Goal: Task Accomplishment & Management: Use online tool/utility

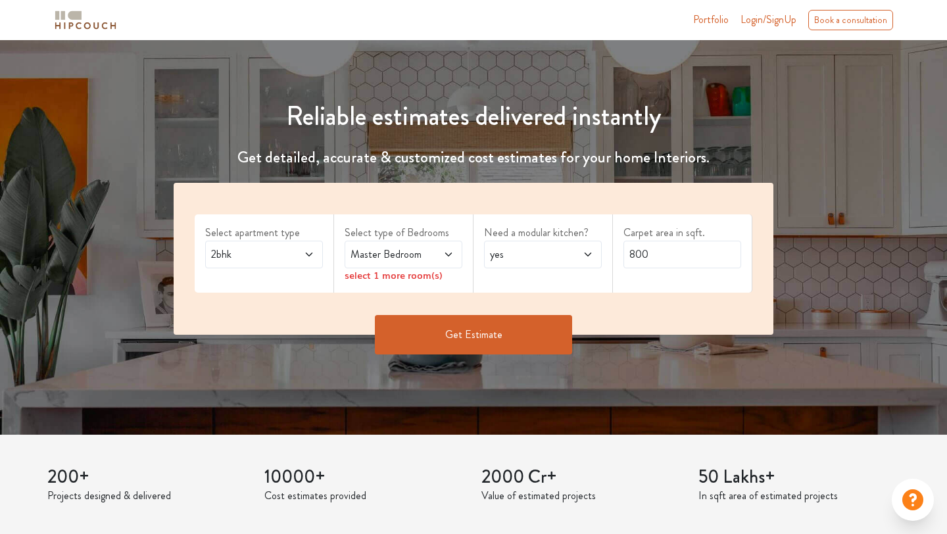
scroll to position [114, 0]
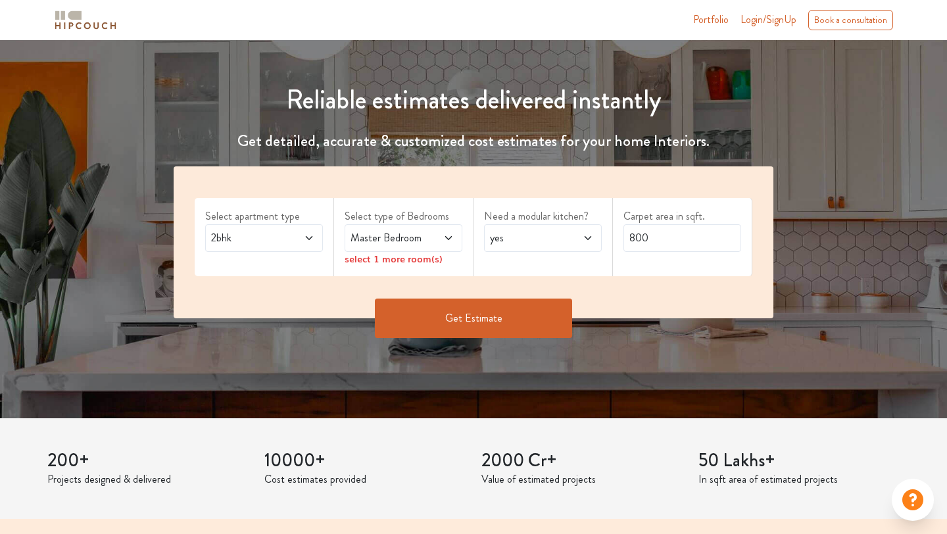
click at [289, 240] on span at bounding box center [301, 238] width 26 height 16
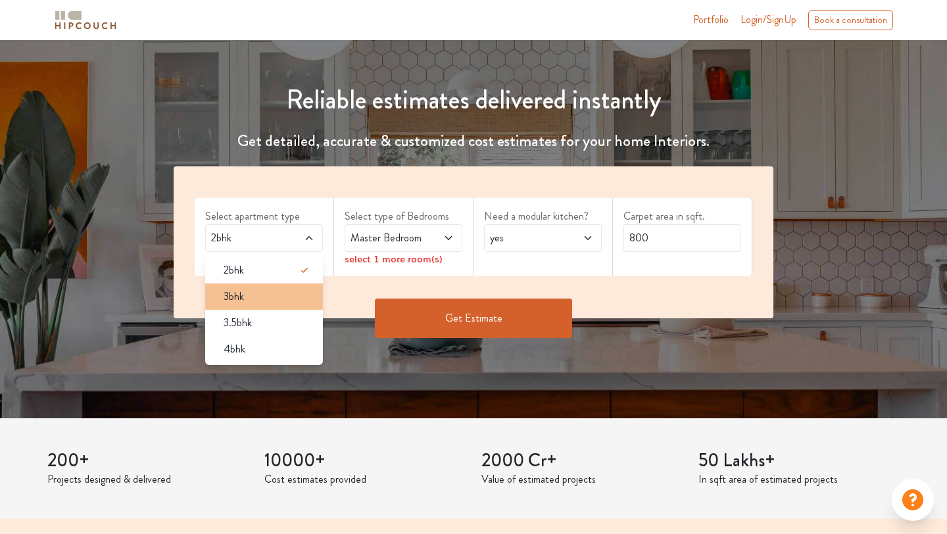
click at [283, 294] on div "3bhk" at bounding box center [268, 297] width 110 height 16
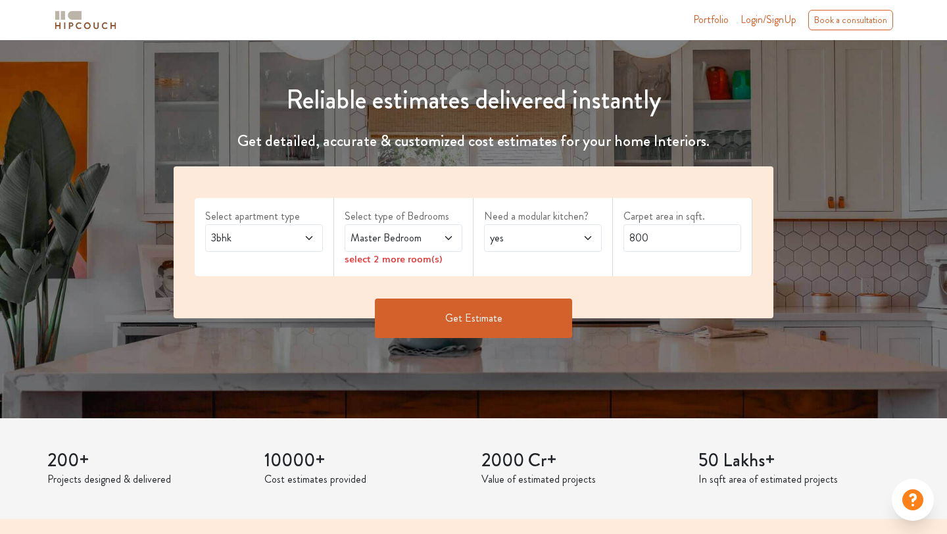
click at [527, 241] on span "yes" at bounding box center [527, 238] width 80 height 16
click at [523, 300] on div "no" at bounding box center [547, 297] width 110 height 16
click at [670, 236] on input "800" at bounding box center [682, 238] width 118 height 28
type input "8"
type input "1250"
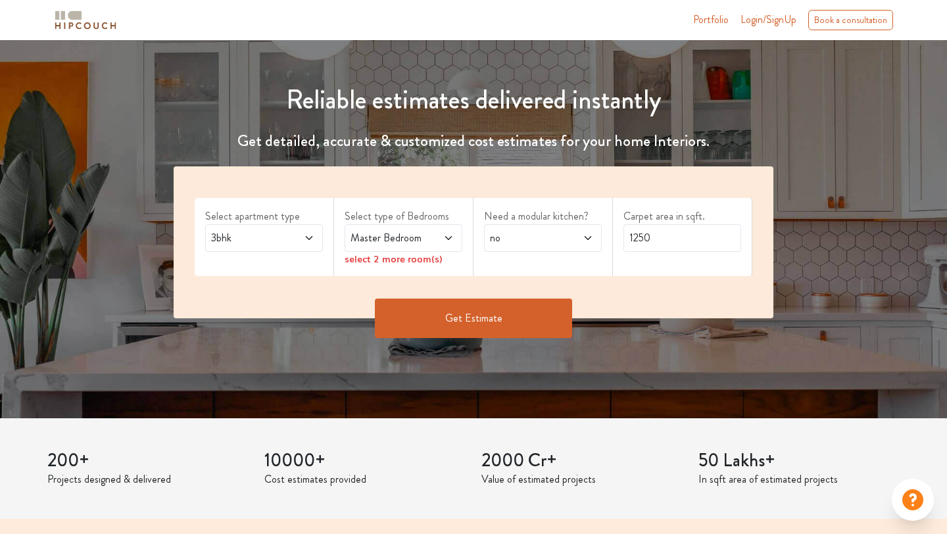
click at [425, 252] on div "select 2 more room(s)" at bounding box center [404, 259] width 118 height 14
click at [433, 236] on span at bounding box center [440, 238] width 26 height 16
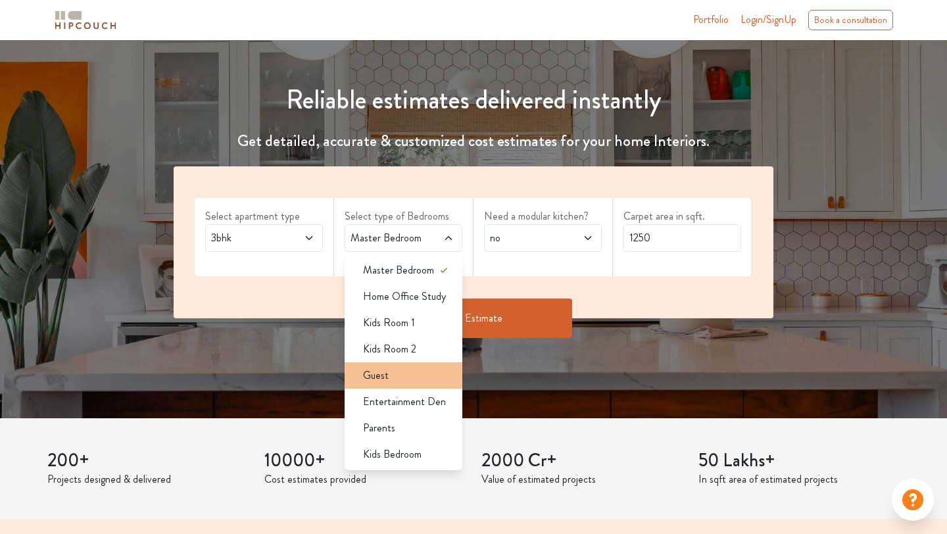
click at [421, 383] on li "Guest" at bounding box center [404, 375] width 118 height 26
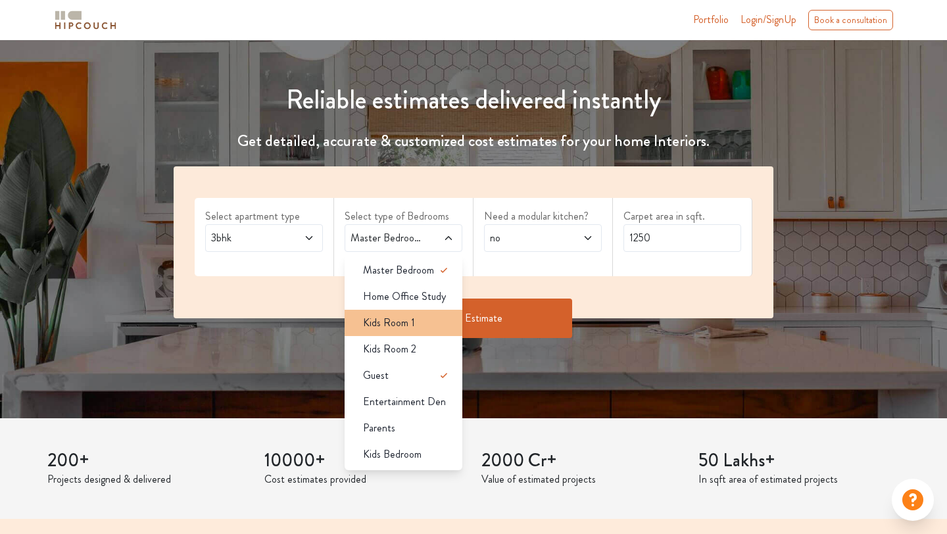
click at [429, 331] on li "Kids Room 1" at bounding box center [404, 323] width 118 height 26
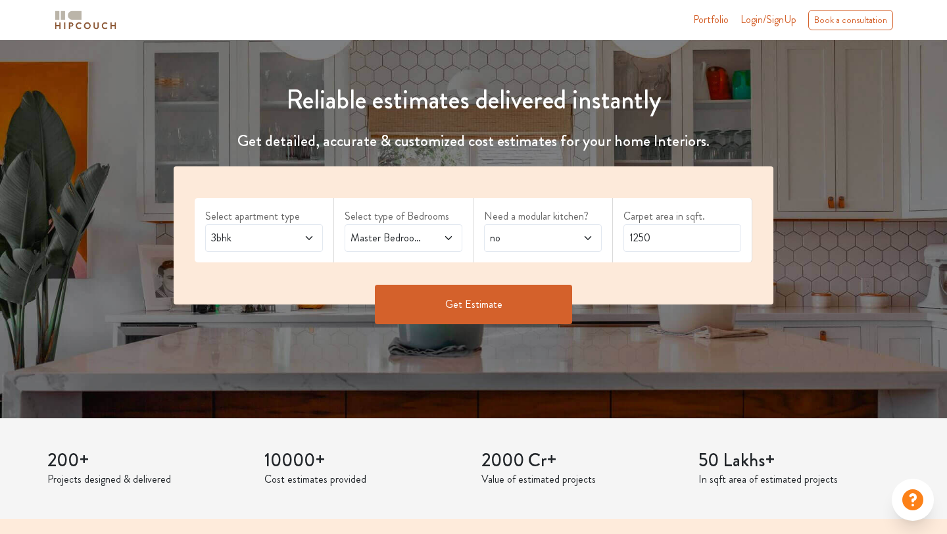
click at [450, 291] on button "Get Estimate" at bounding box center [473, 304] width 197 height 39
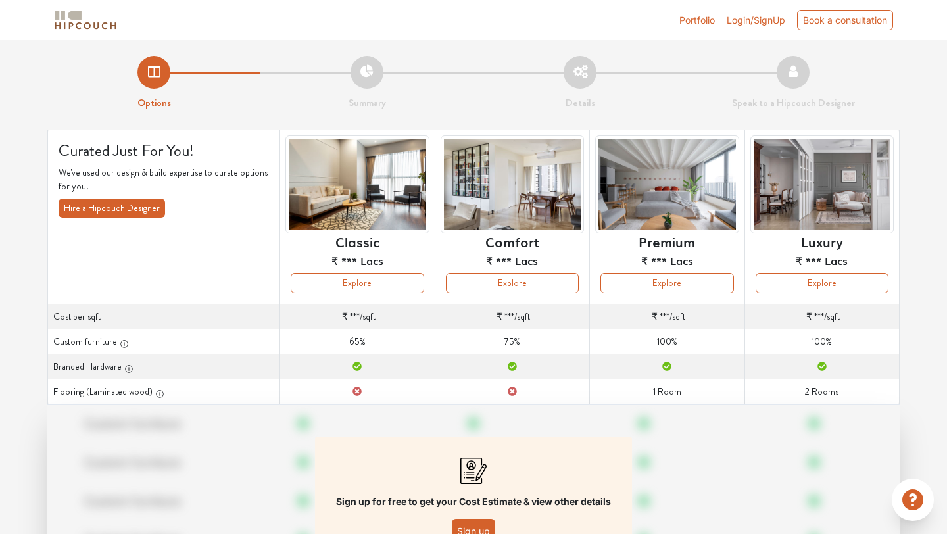
click at [477, 526] on button "Sign up" at bounding box center [473, 531] width 43 height 24
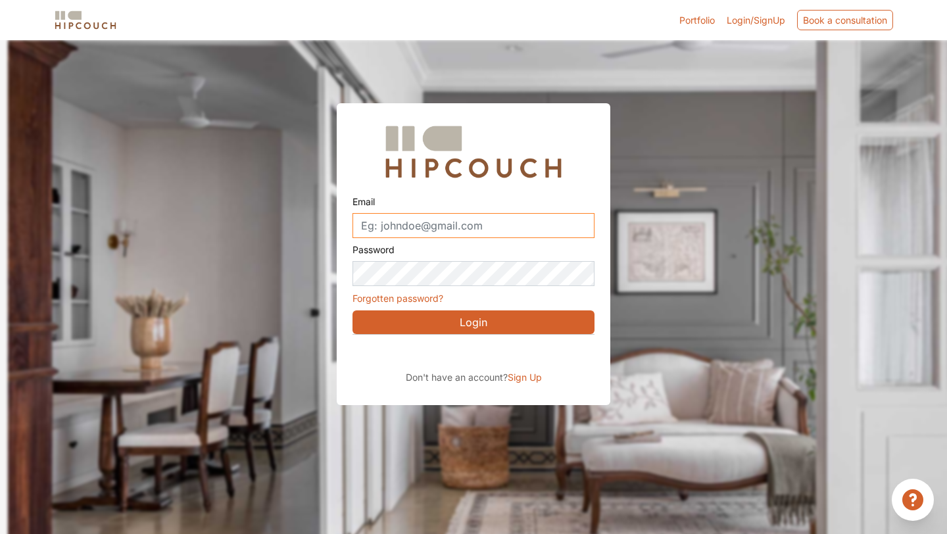
click at [500, 230] on input "Email" at bounding box center [473, 225] width 242 height 25
type input "ritika.singh1211"
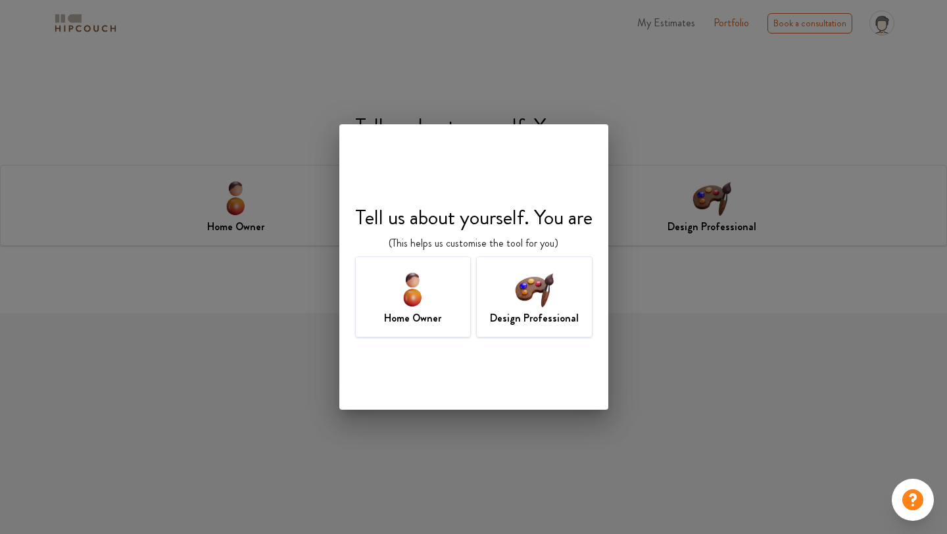
click at [433, 310] on h7 "Home Owner" at bounding box center [412, 318] width 57 height 16
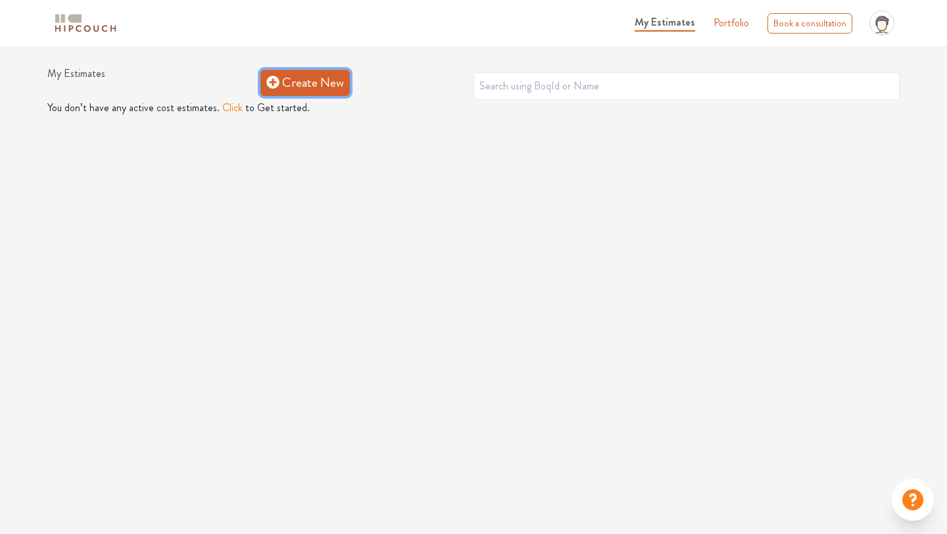
click at [322, 80] on link "Create New" at bounding box center [304, 83] width 89 height 26
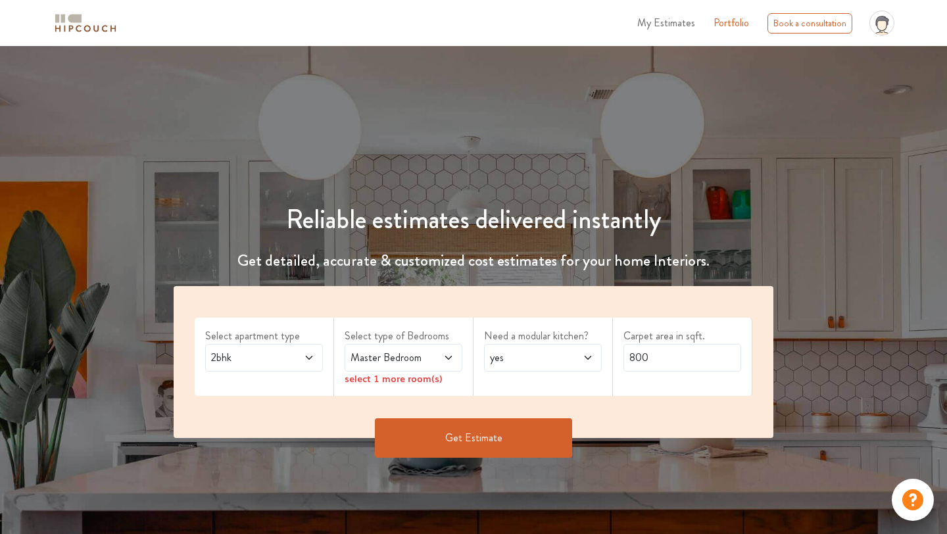
click at [407, 366] on div "Master Bedroom" at bounding box center [404, 358] width 118 height 28
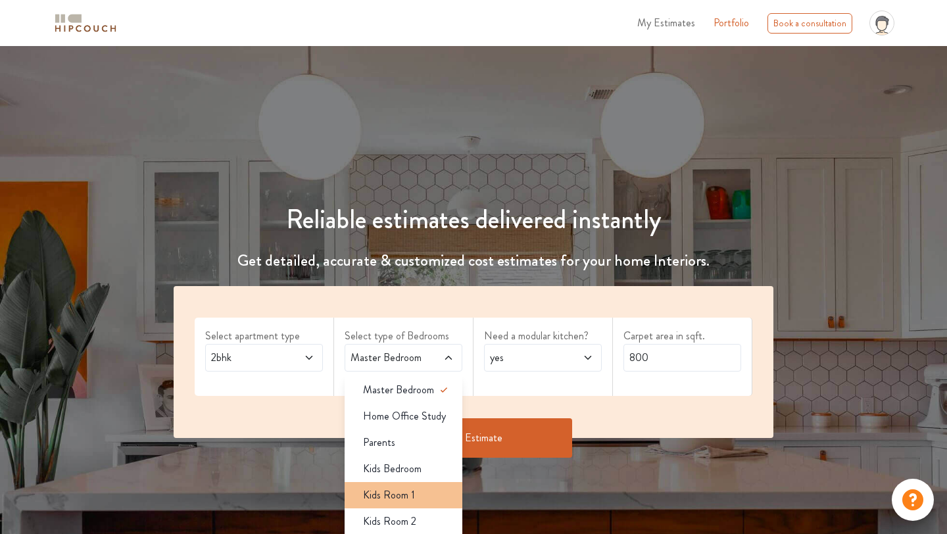
click at [395, 491] on span "Kids Room 1" at bounding box center [389, 495] width 52 height 16
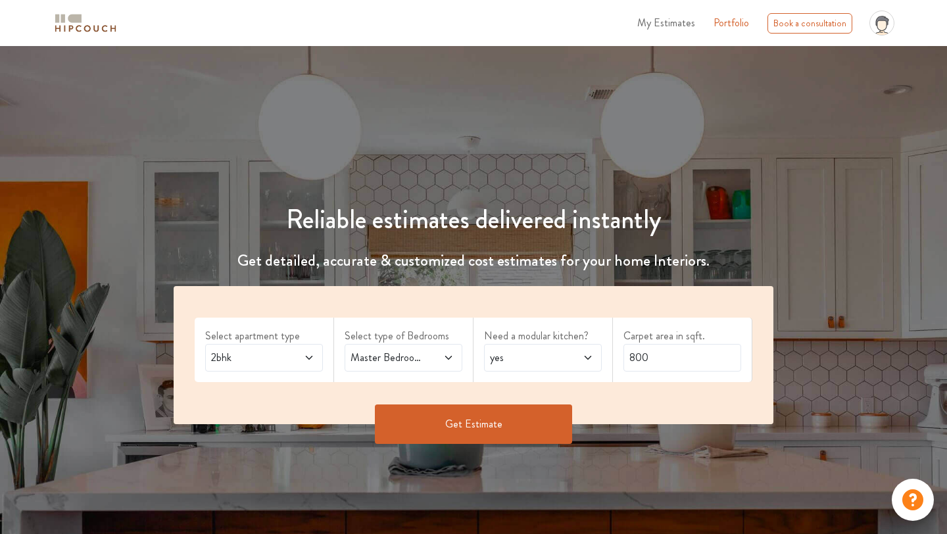
click at [415, 360] on span "Master Bedroom,Kids Room 1" at bounding box center [388, 358] width 80 height 16
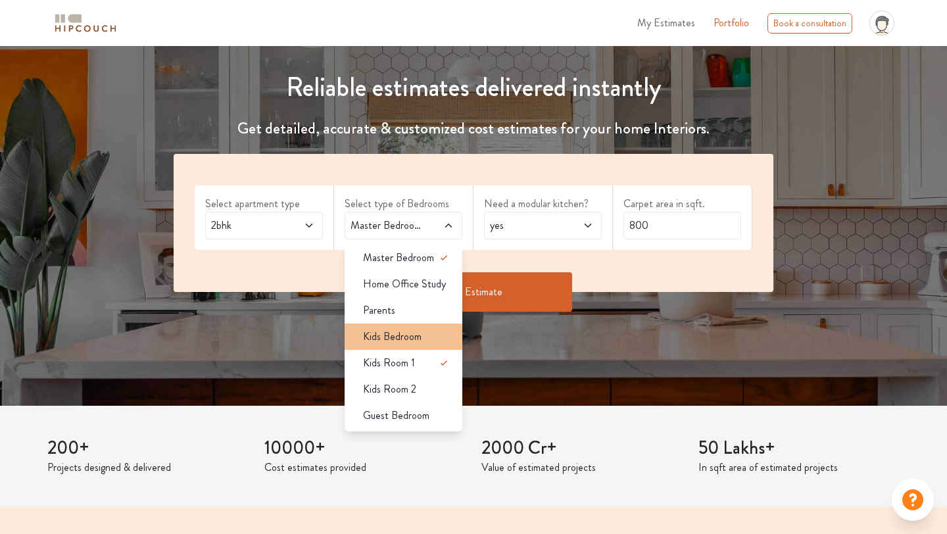
scroll to position [138, 0]
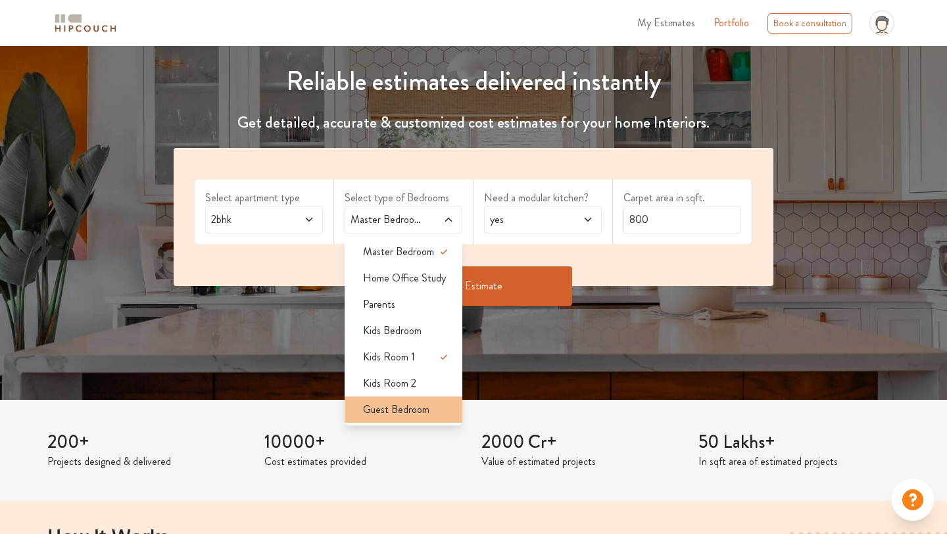
click at [420, 421] on li "Guest Bedroom" at bounding box center [404, 410] width 118 height 26
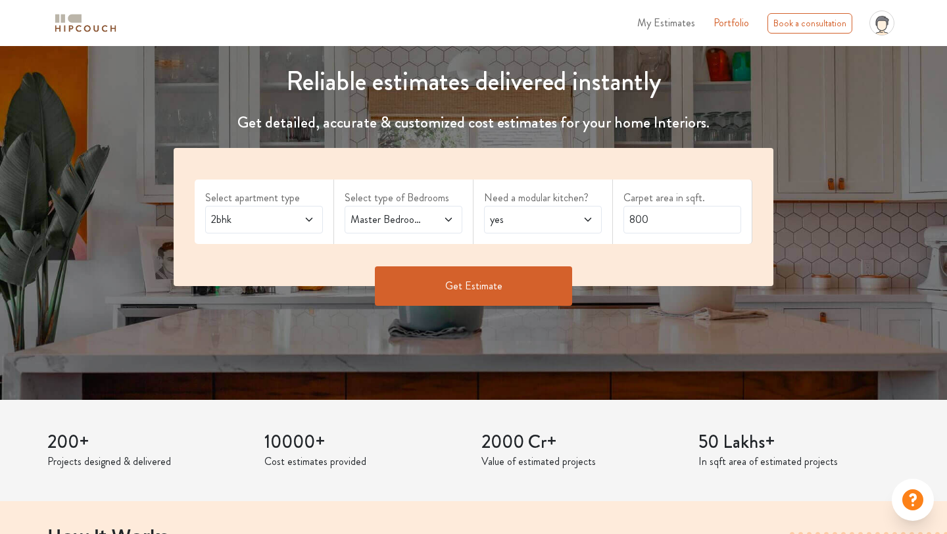
click at [325, 226] on div "Select apartment type 2bhk" at bounding box center [264, 212] width 139 height 64
click at [308, 216] on icon at bounding box center [309, 219] width 11 height 11
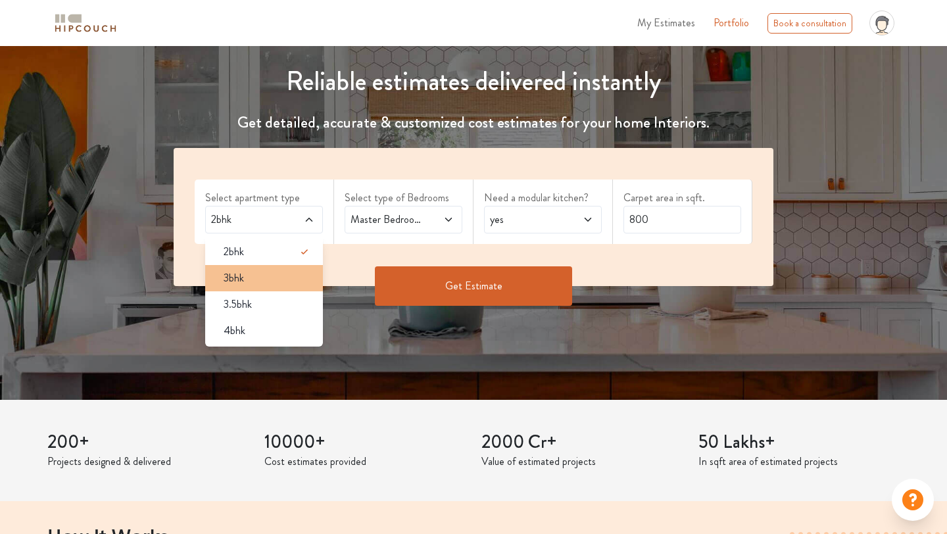
click at [298, 283] on div "3bhk" at bounding box center [268, 278] width 110 height 16
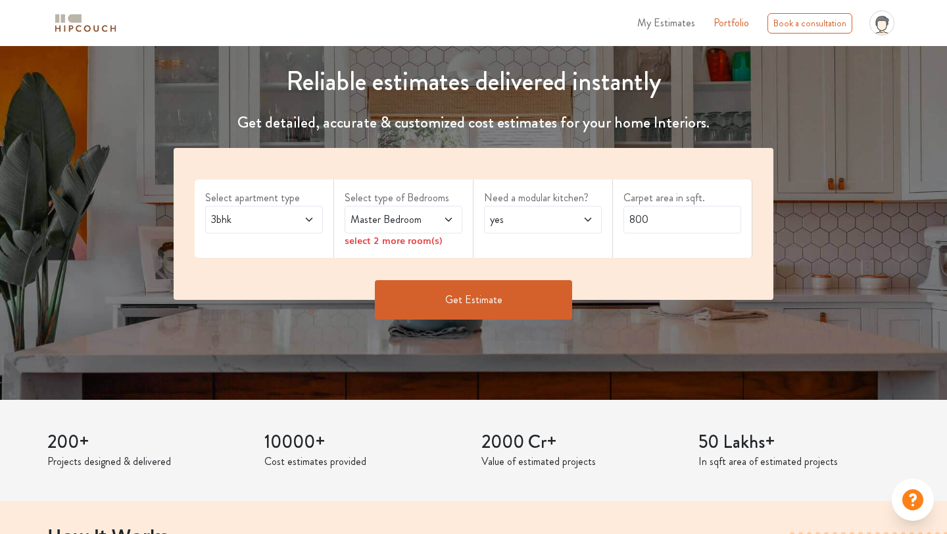
click at [581, 222] on span at bounding box center [580, 220] width 26 height 16
click at [566, 275] on div "no" at bounding box center [547, 278] width 110 height 16
click at [645, 219] on input "800" at bounding box center [682, 220] width 118 height 28
type input "1250"
click at [541, 293] on button "Get Estimate" at bounding box center [473, 299] width 197 height 39
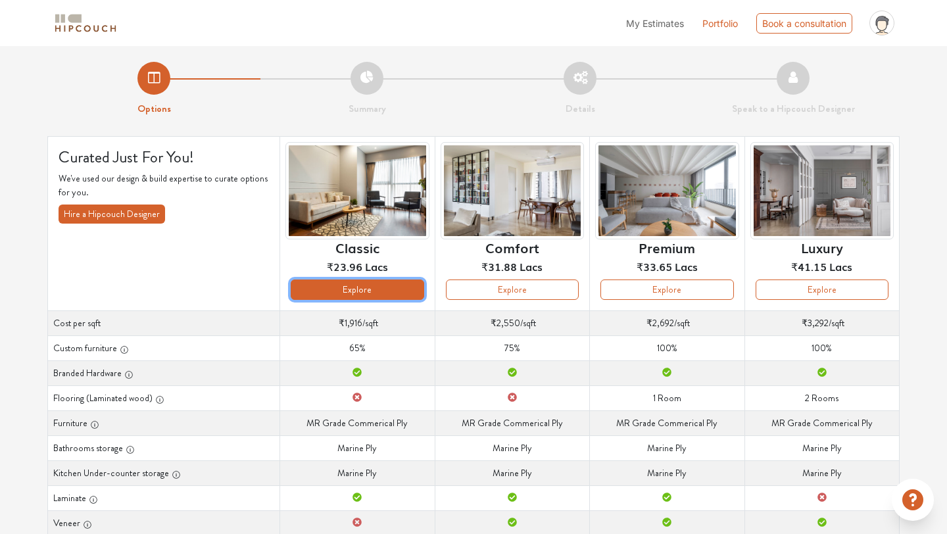
click at [378, 283] on button "Explore" at bounding box center [357, 289] width 133 height 20
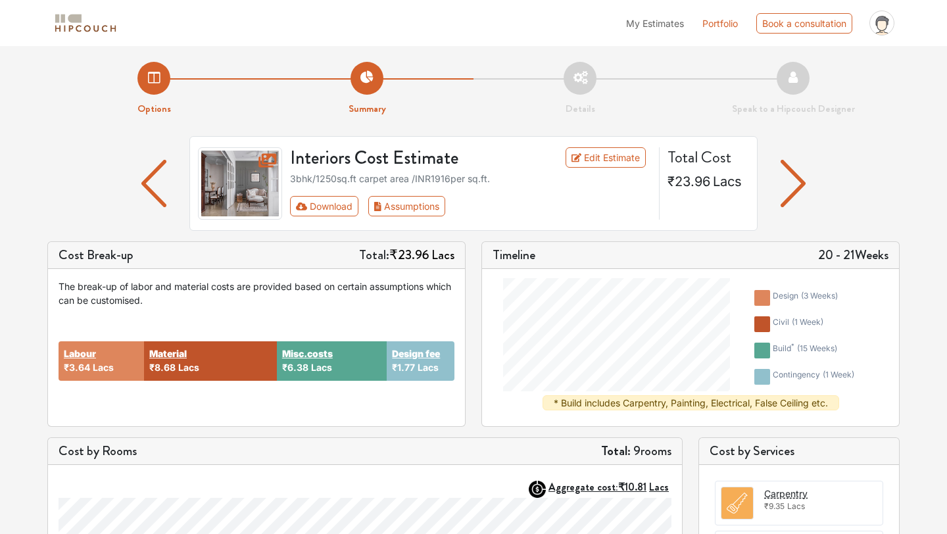
click at [795, 172] on img "button" at bounding box center [794, 183] width 26 height 47
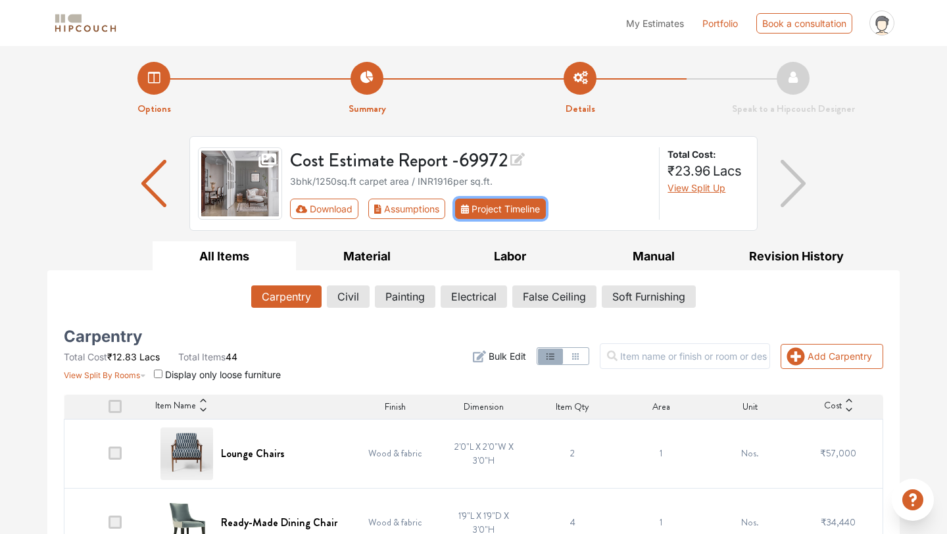
click at [531, 214] on button "Project Timeline" at bounding box center [500, 209] width 91 height 20
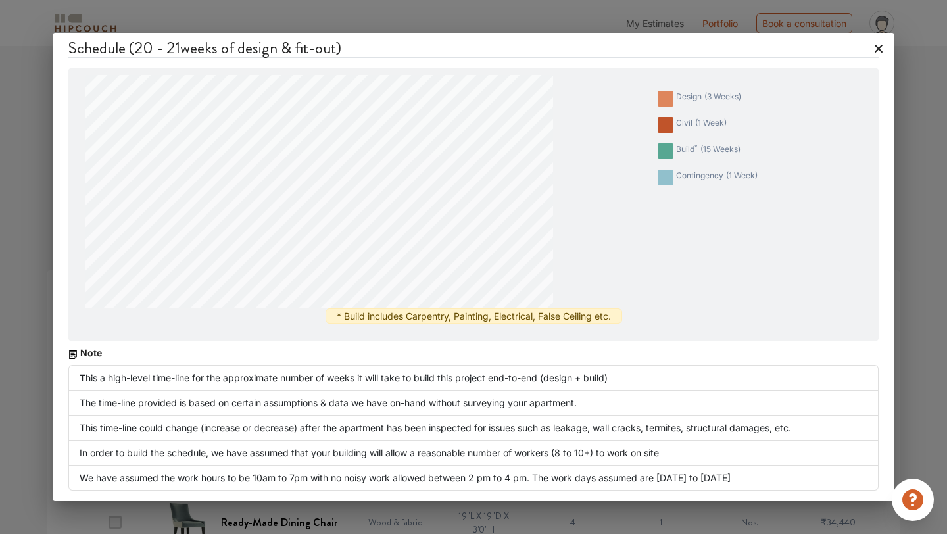
click at [875, 51] on icon at bounding box center [879, 49] width 8 height 8
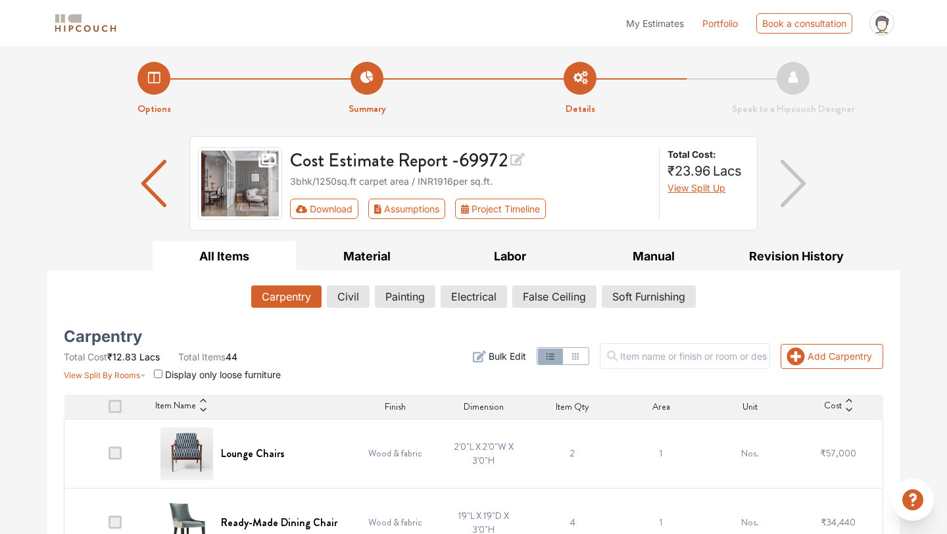
click at [156, 189] on img "button" at bounding box center [154, 183] width 26 height 47
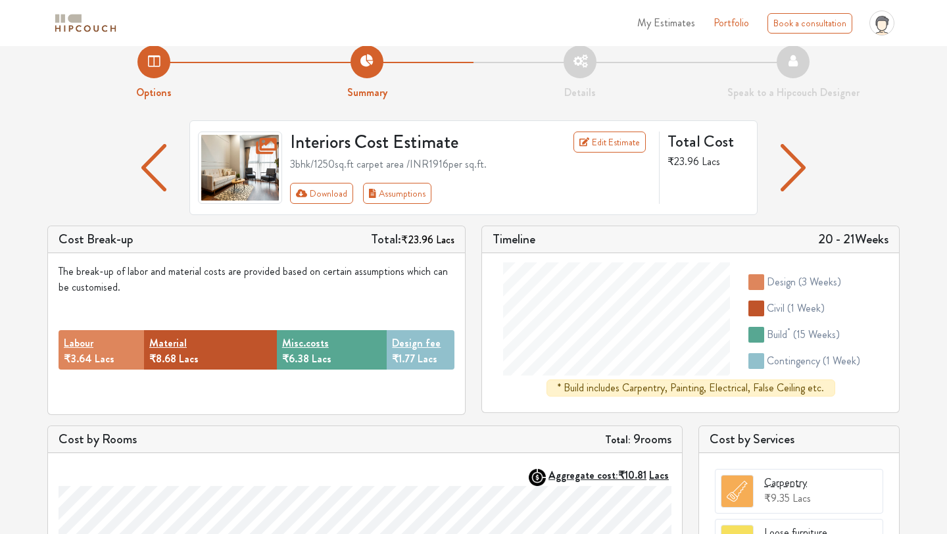
scroll to position [12, 0]
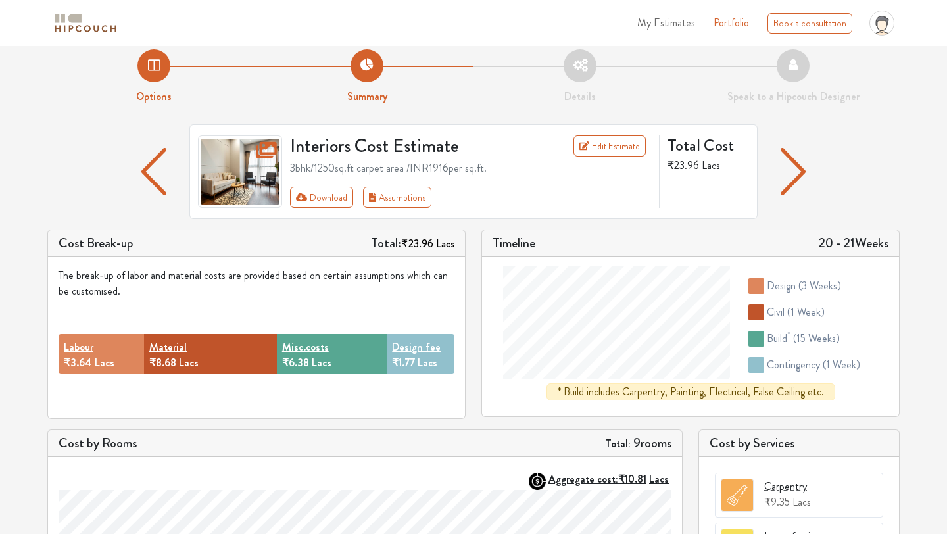
click at [810, 162] on div at bounding box center [793, 171] width 71 height 95
click at [792, 165] on img "button" at bounding box center [794, 171] width 26 height 47
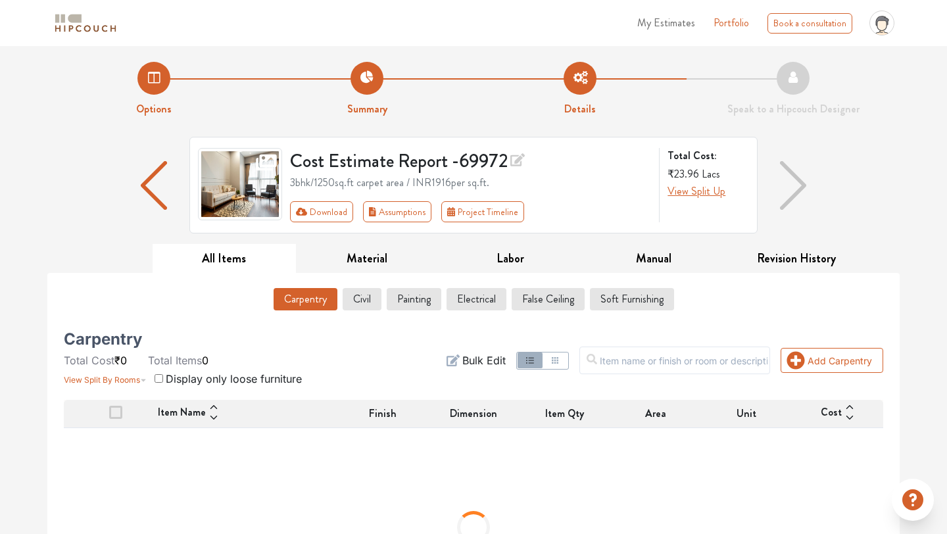
click at [792, 165] on img "button" at bounding box center [793, 185] width 26 height 49
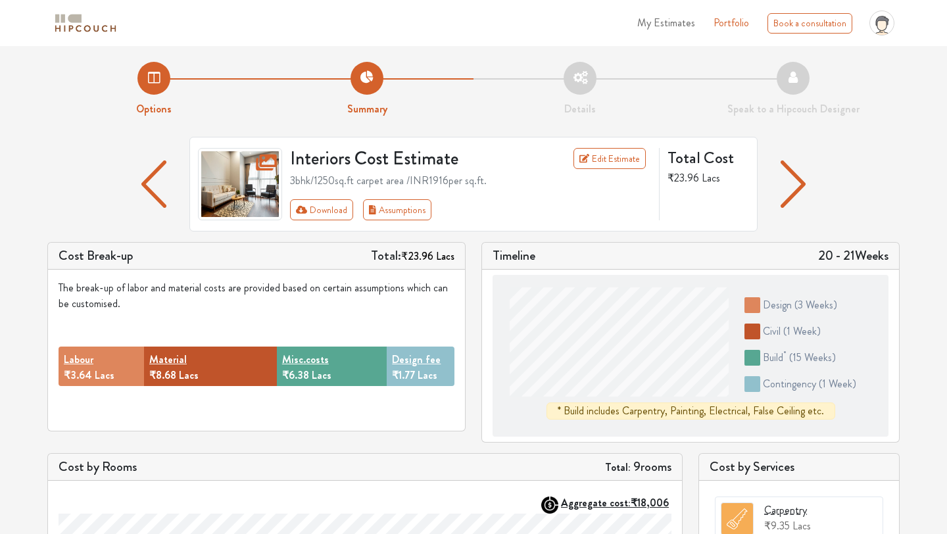
scroll to position [12, 0]
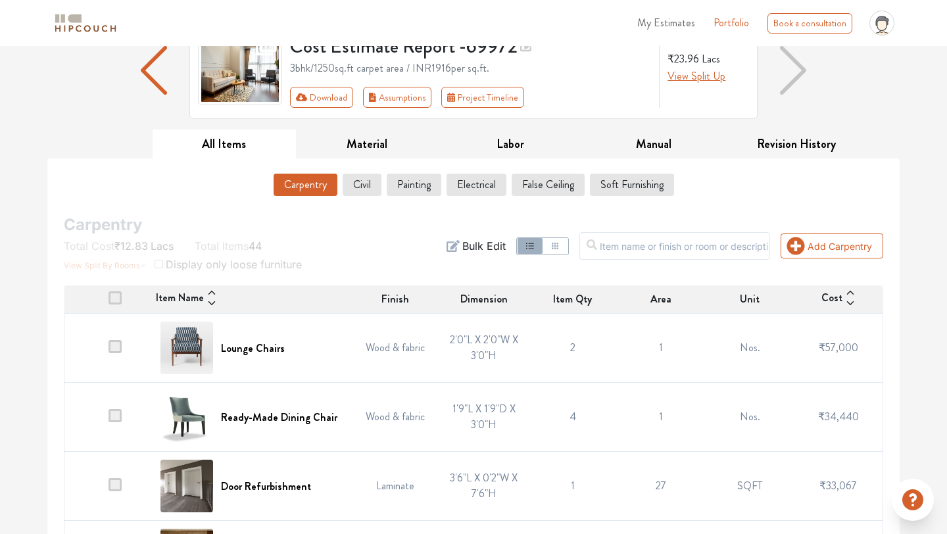
scroll to position [118, 0]
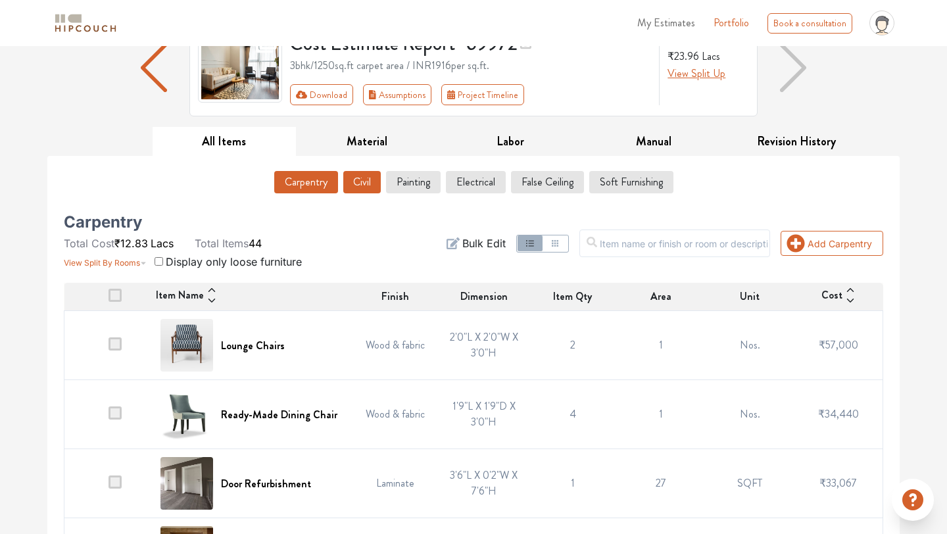
click at [370, 189] on button "Civil" at bounding box center [361, 182] width 37 height 22
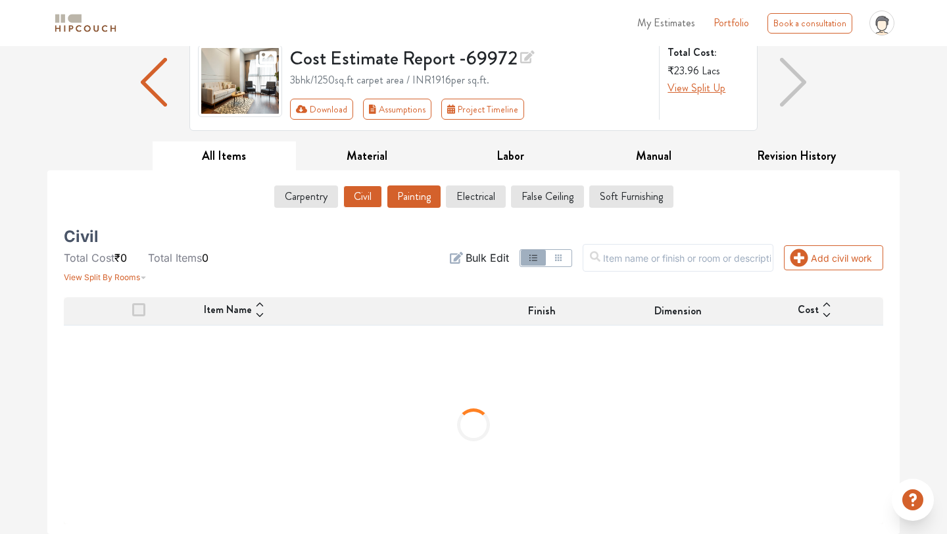
scroll to position [43, 0]
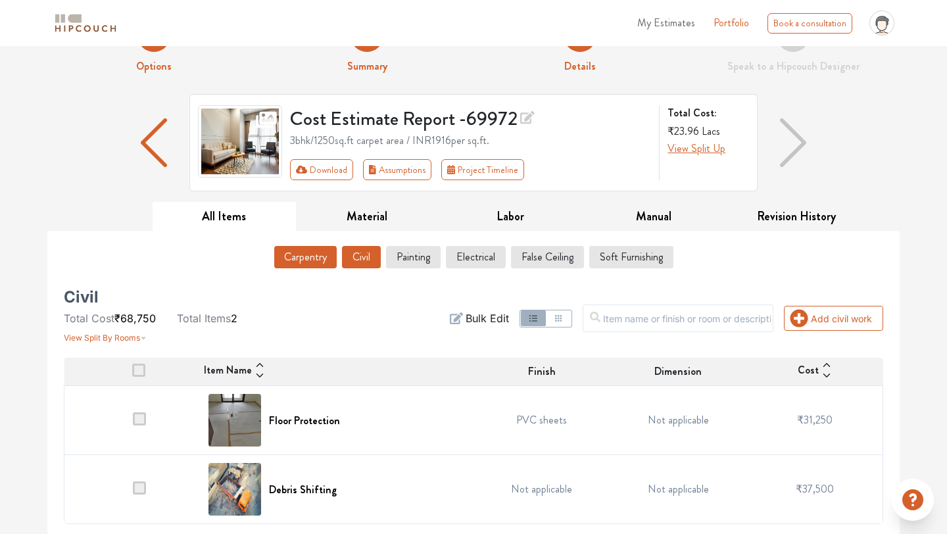
click at [301, 247] on button "Carpentry" at bounding box center [305, 257] width 62 height 22
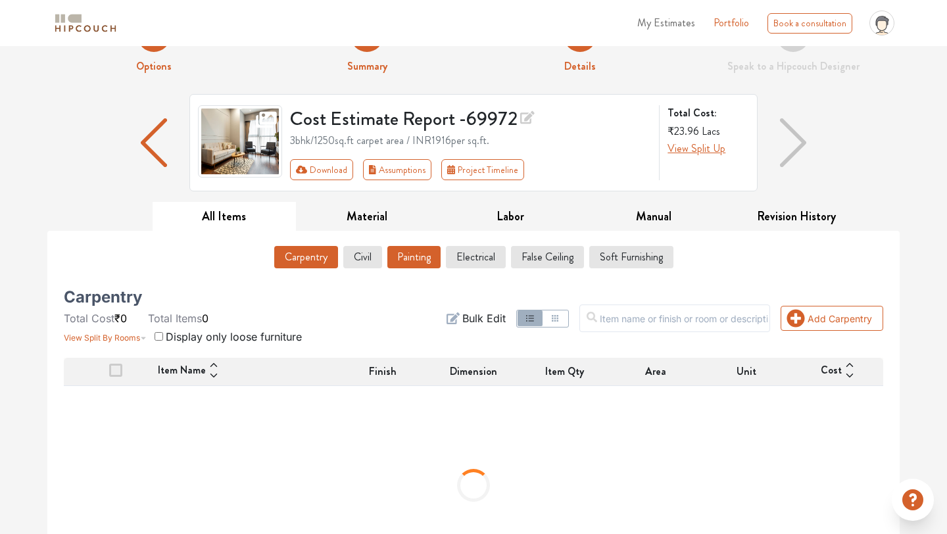
click at [433, 257] on button "Painting" at bounding box center [413, 257] width 53 height 22
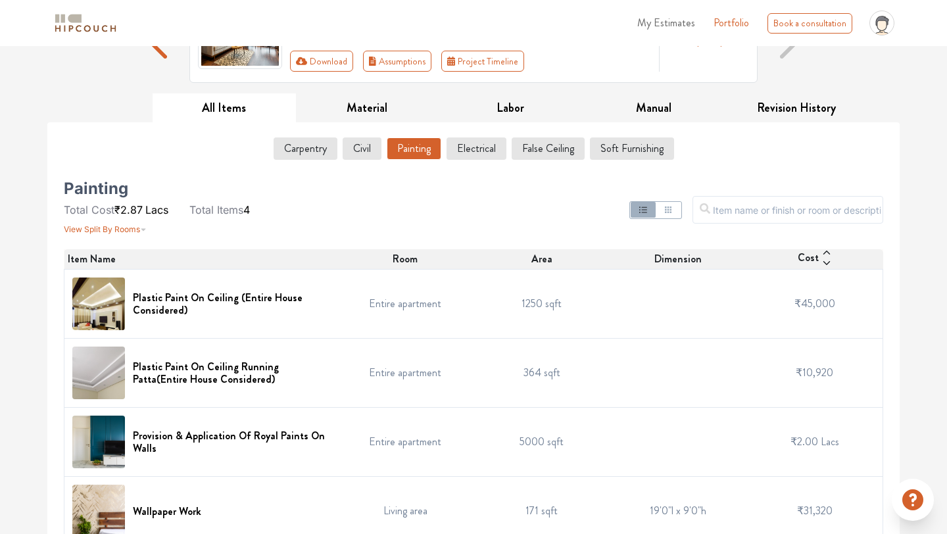
scroll to position [173, 0]
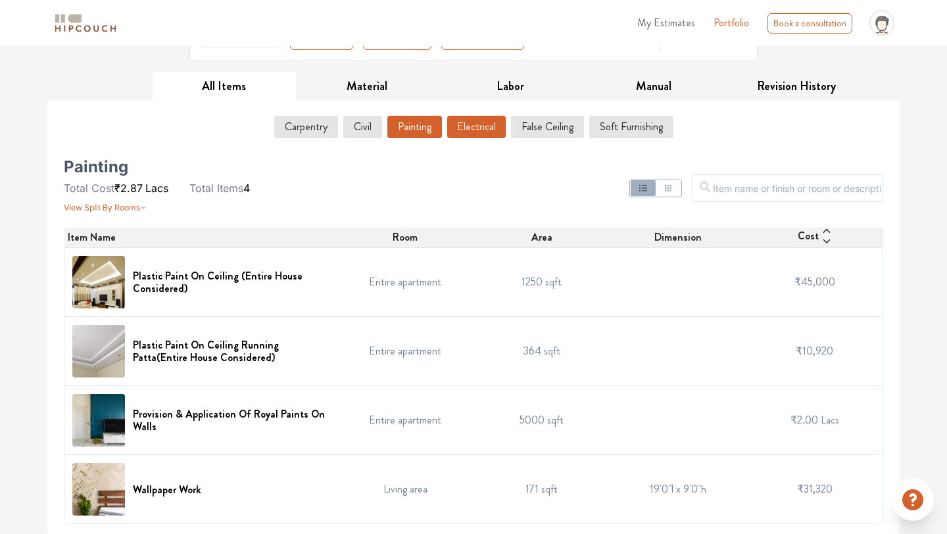
click at [462, 130] on button "Electrical" at bounding box center [476, 127] width 59 height 22
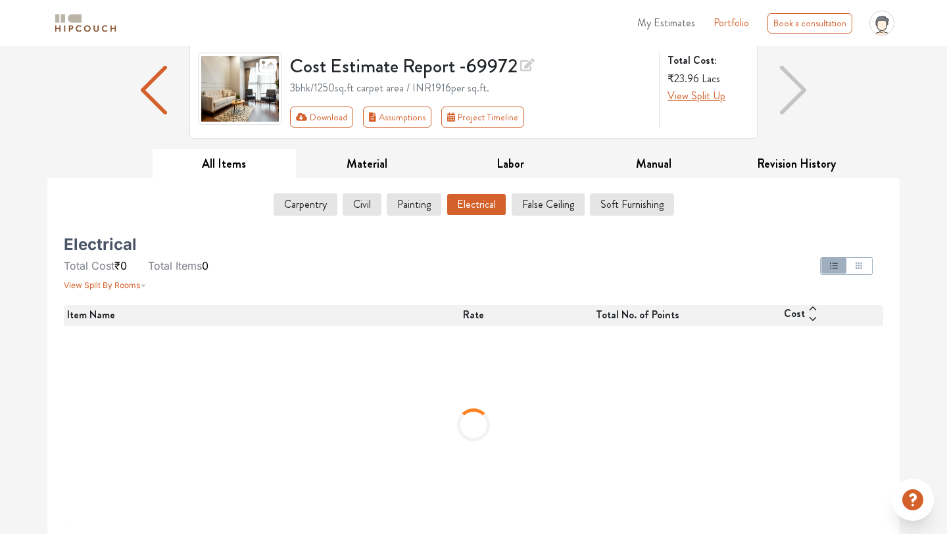
scroll to position [0, 0]
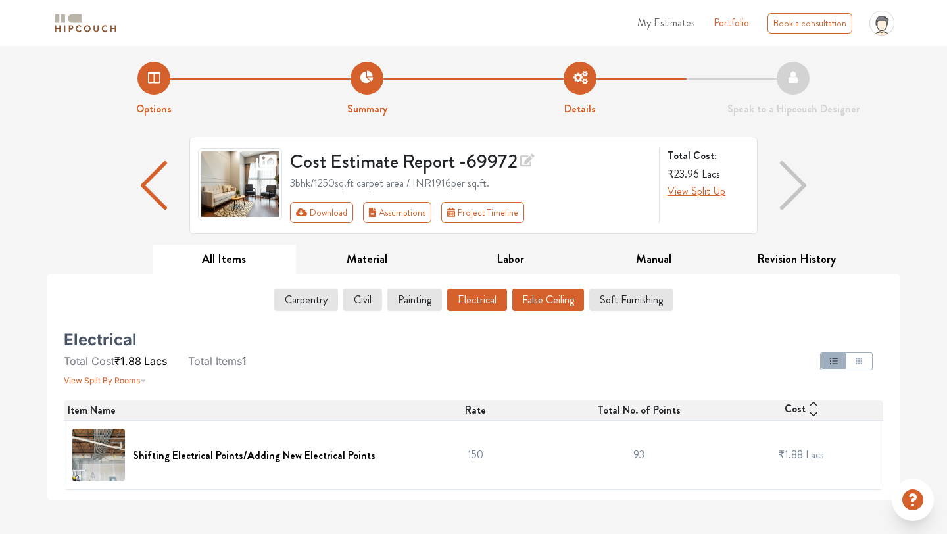
click at [574, 308] on button "False Ceiling" at bounding box center [548, 300] width 72 height 22
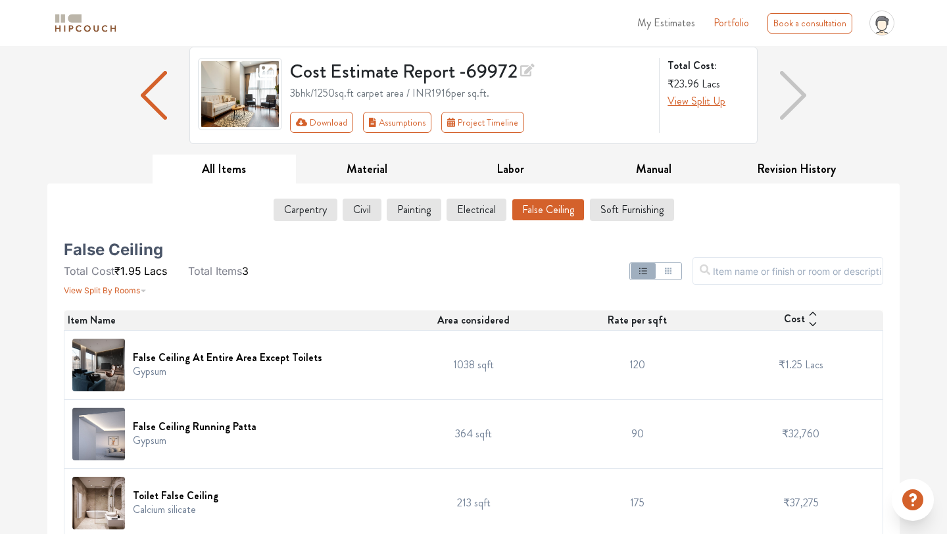
scroll to position [104, 0]
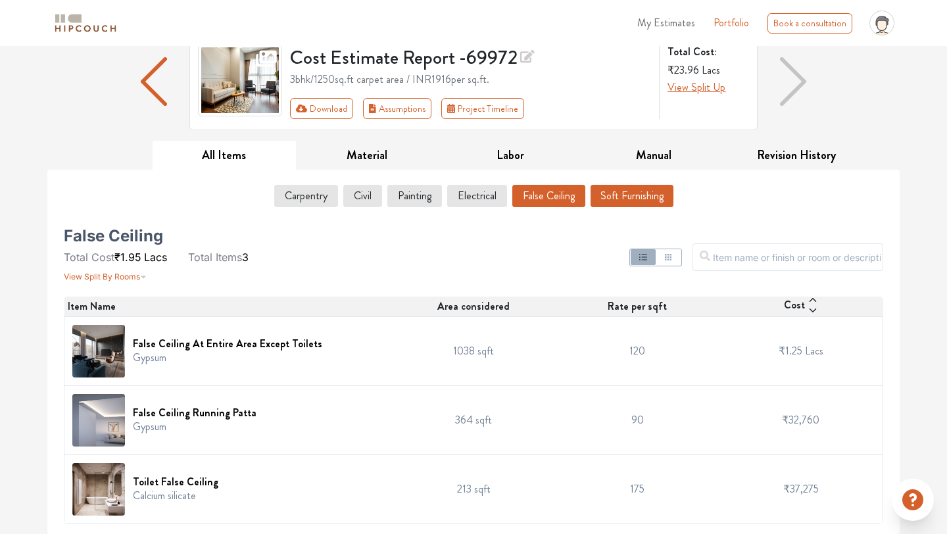
click at [623, 189] on button "Soft Furnishing" at bounding box center [631, 196] width 83 height 22
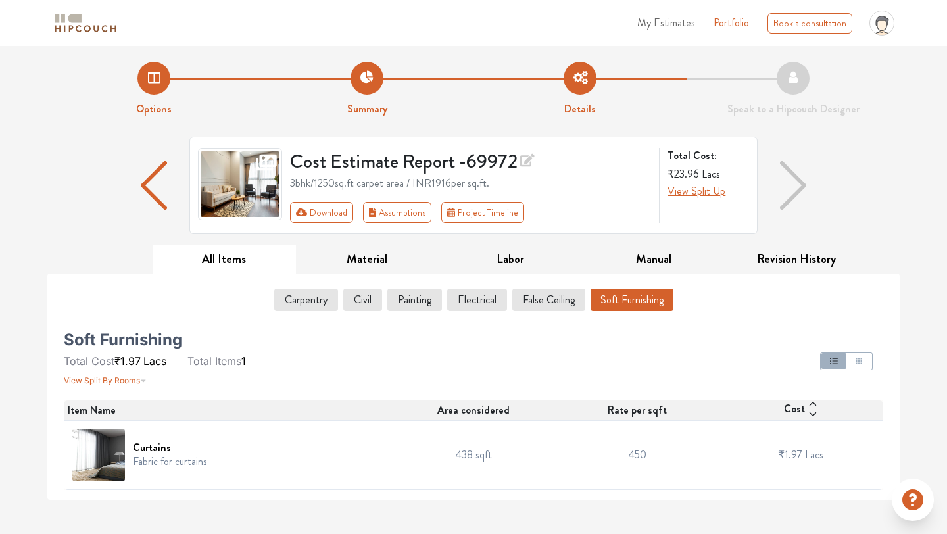
scroll to position [0, 0]
click at [313, 305] on button "Carpentry" at bounding box center [305, 300] width 62 height 22
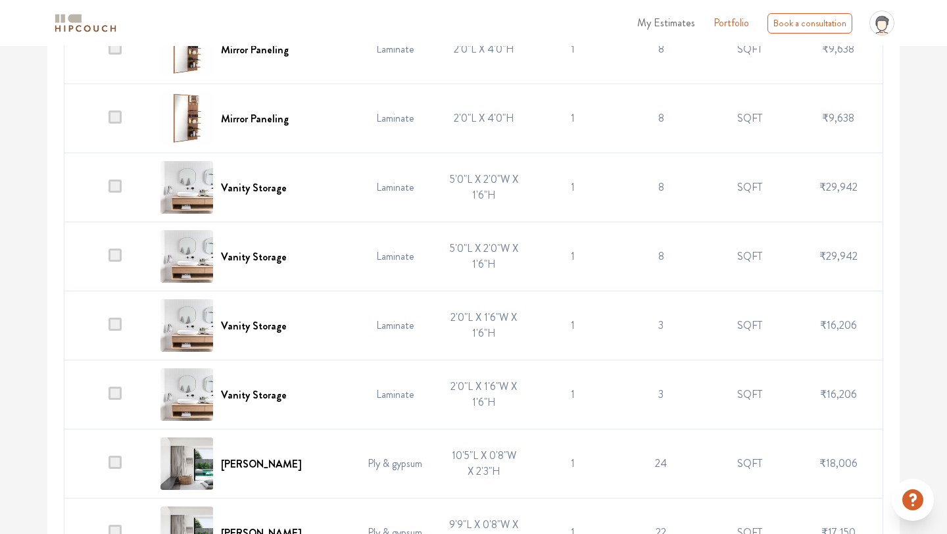
scroll to position [840, 0]
